Goal: Information Seeking & Learning: Learn about a topic

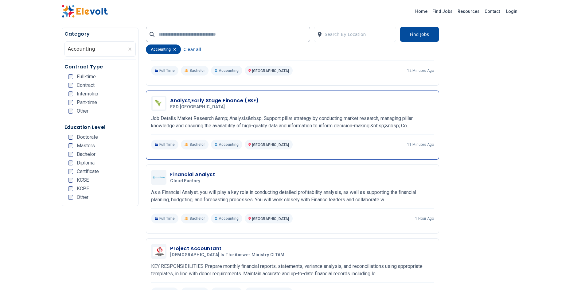
scroll to position [307, 0]
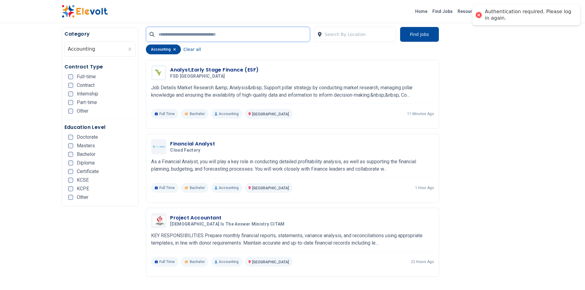
click at [218, 32] on input "text" at bounding box center [228, 34] width 164 height 15
click at [173, 51] on icon "button" at bounding box center [174, 50] width 3 height 4
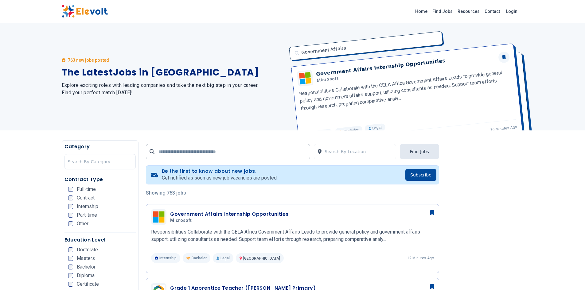
scroll to position [92, 0]
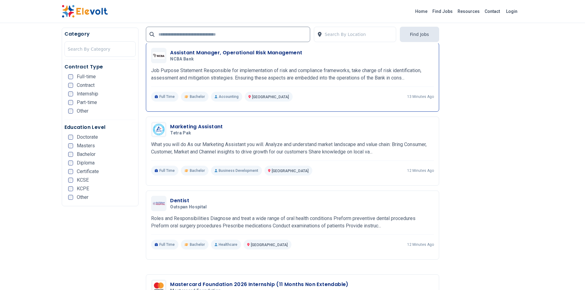
scroll to position [891, 0]
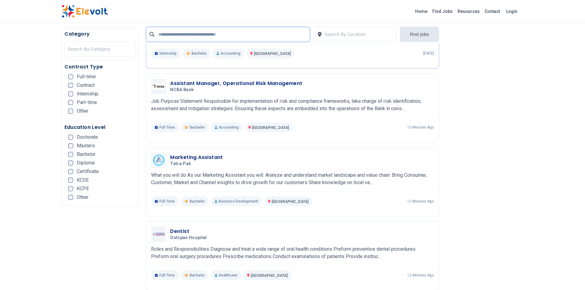
click at [190, 37] on input "text" at bounding box center [228, 34] width 164 height 15
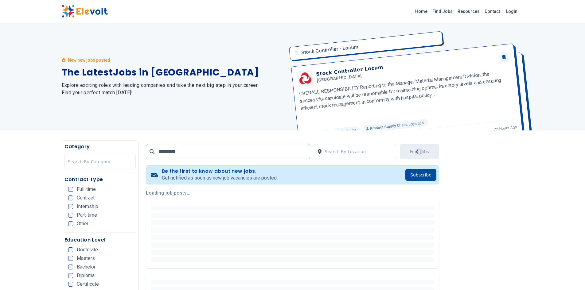
type input "**********"
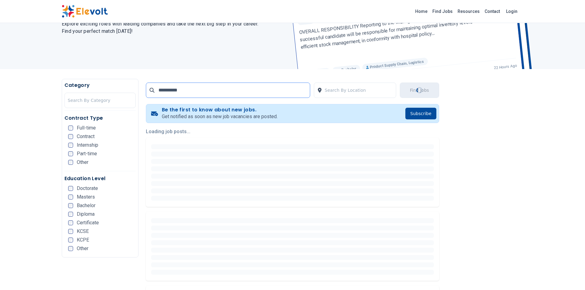
scroll to position [92, 0]
